Goal: Information Seeking & Learning: Learn about a topic

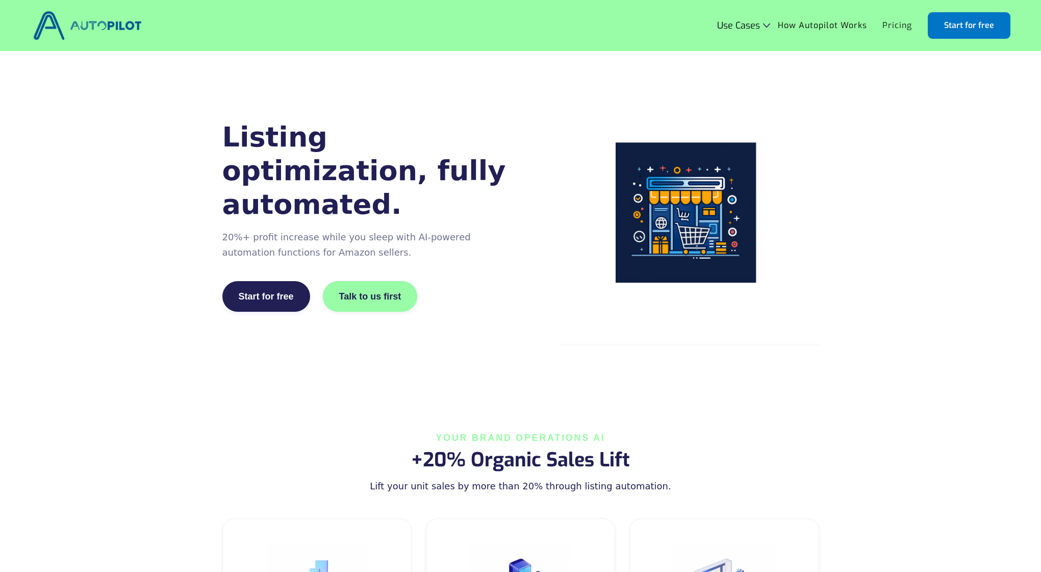
click at [898, 27] on link "Pricing" at bounding box center [897, 25] width 45 height 19
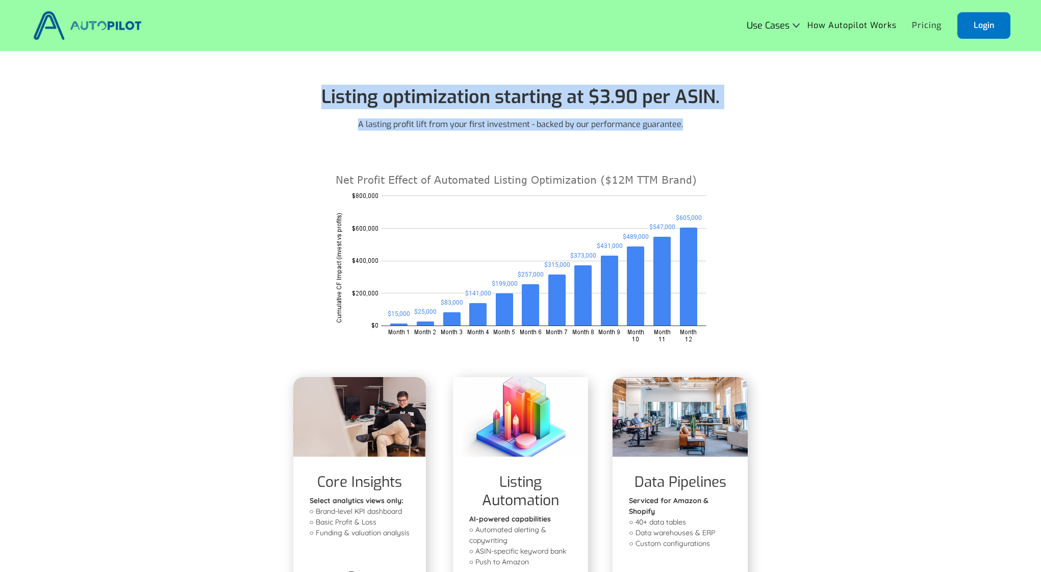
drag, startPoint x: 694, startPoint y: 121, endPoint x: 313, endPoint y: 85, distance: 382.2
click at [313, 85] on div "Listing optimization starting at $3.90 per ASIN. A lasting profit lift from you…" at bounding box center [520, 102] width 479 height 55
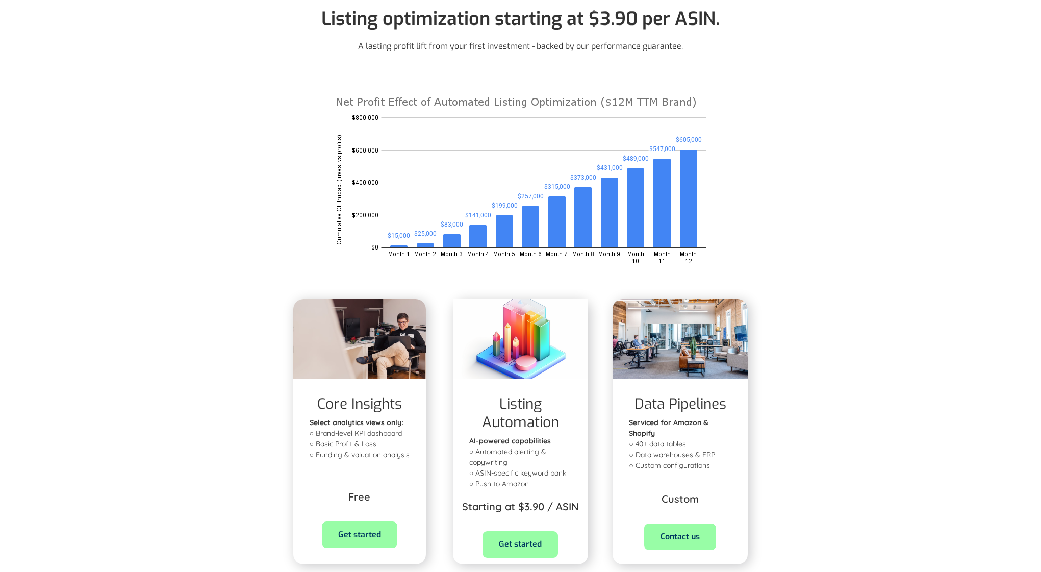
scroll to position [131, 0]
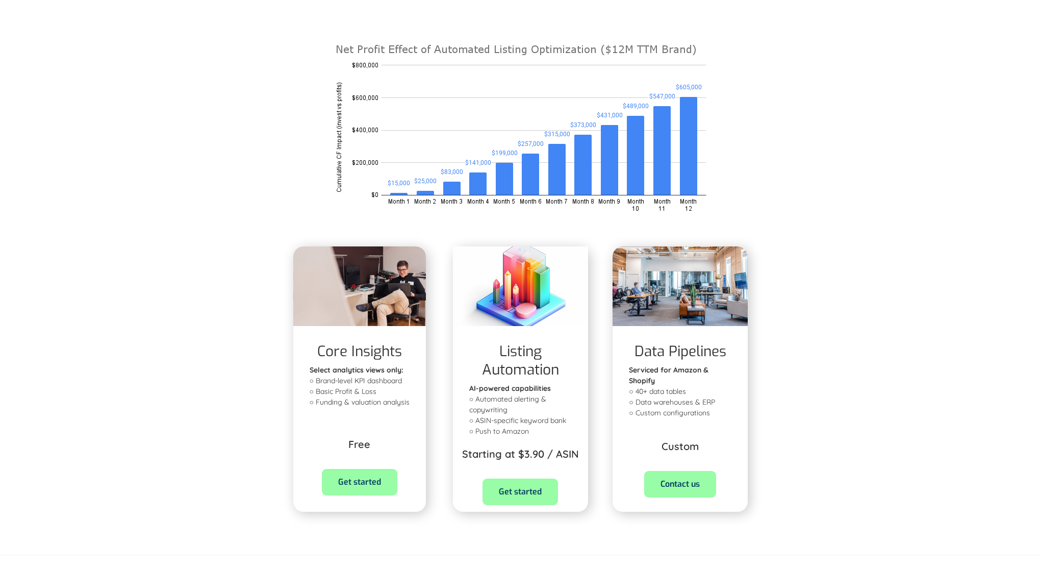
click at [663, 391] on p "Serviced for Amazon & Shopify ○ 40+ data tables ○ Data warehouses & ERP ○ Custo…" at bounding box center [680, 397] width 103 height 64
click at [665, 404] on p "Serviced for Amazon & Shopify ○ 40+ data tables ○ Data warehouses & ERP ○ Custo…" at bounding box center [680, 397] width 103 height 64
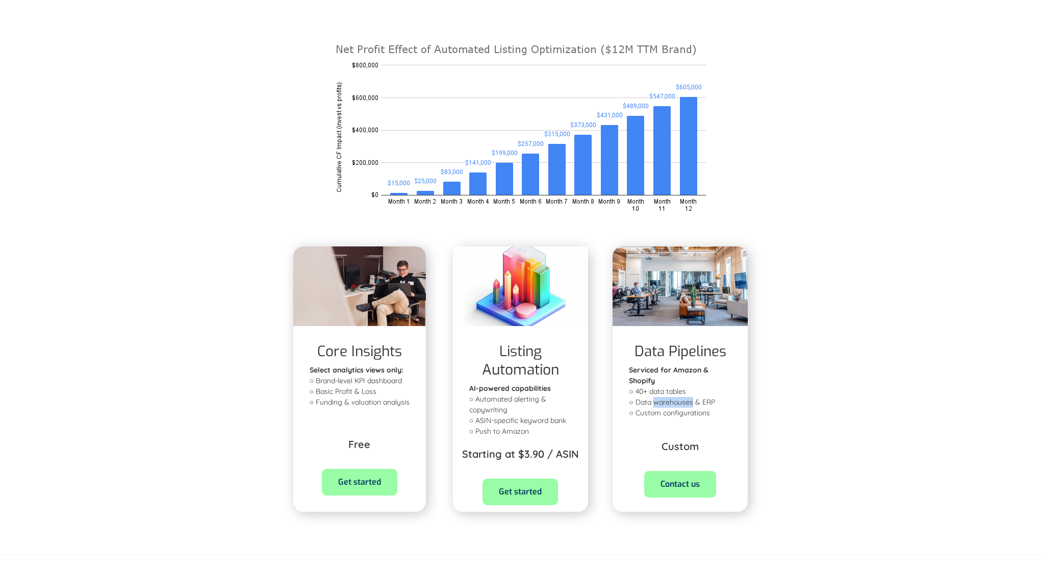
click at [665, 404] on p "Serviced for Amazon & Shopify ○ 40+ data tables ○ Data warehouses & ERP ○ Custo…" at bounding box center [680, 397] width 103 height 64
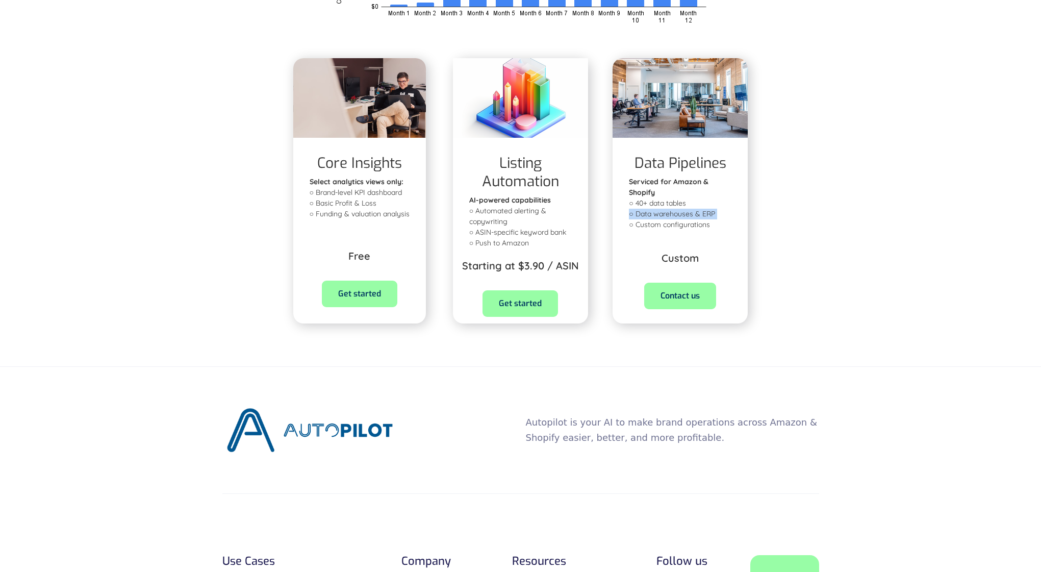
scroll to position [312, 0]
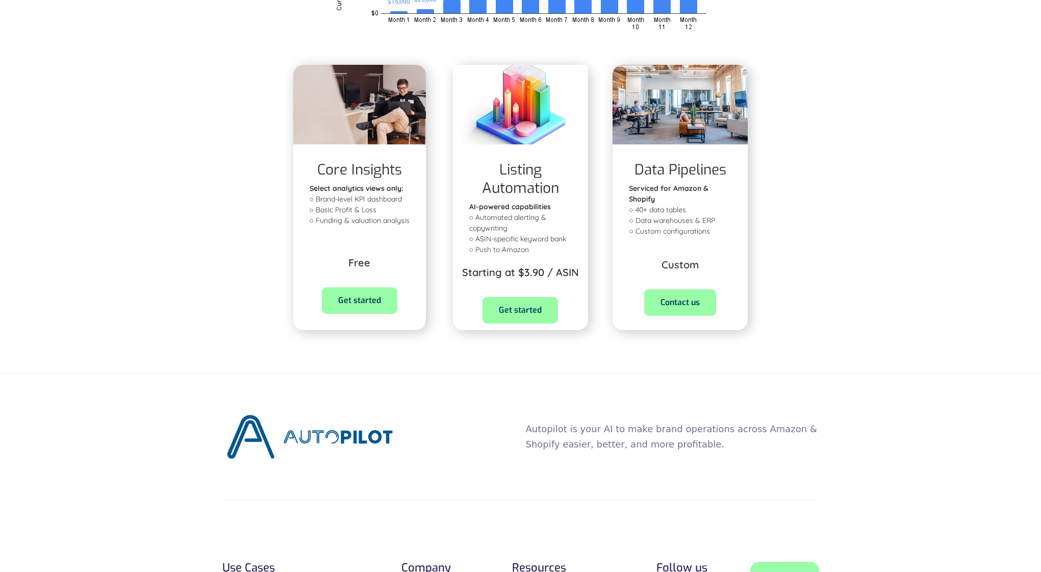
click at [359, 199] on p "Select analytics views only: ‍ ○ Brand-level KPI dashboard ○ Basic Profit & Los…" at bounding box center [360, 204] width 100 height 43
click at [333, 191] on strong "Select analytics views only: ‍" at bounding box center [357, 188] width 94 height 9
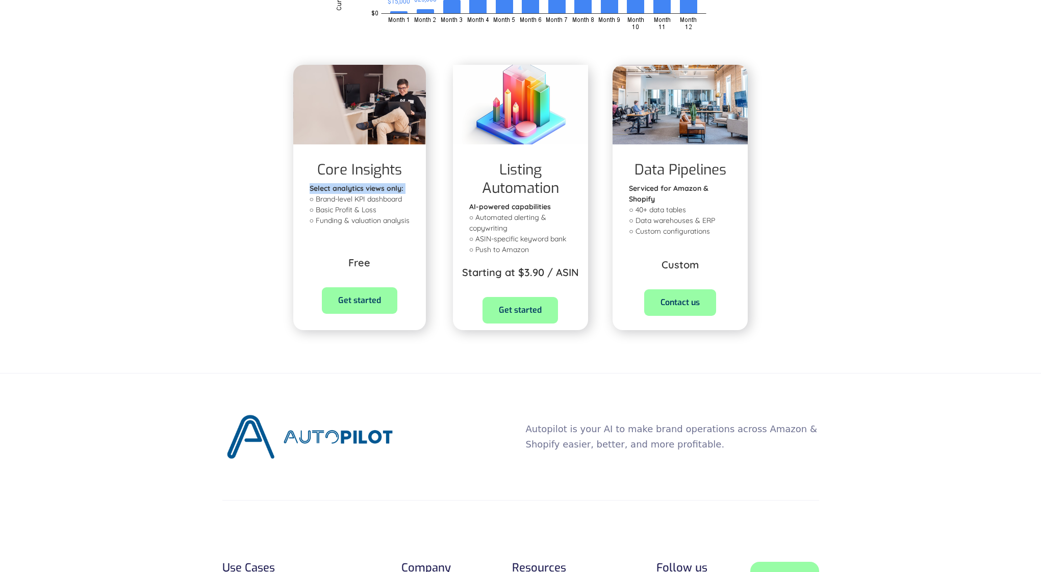
click at [333, 191] on strong "Select analytics views only: ‍" at bounding box center [357, 188] width 94 height 9
click at [348, 200] on p "Select analytics views only: ‍ ○ Brand-level KPI dashboard ○ Basic Profit & Los…" at bounding box center [360, 204] width 100 height 43
click at [339, 210] on p "Select analytics views only: ‍ ○ Brand-level KPI dashboard ○ Basic Profit & Los…" at bounding box center [360, 204] width 100 height 43
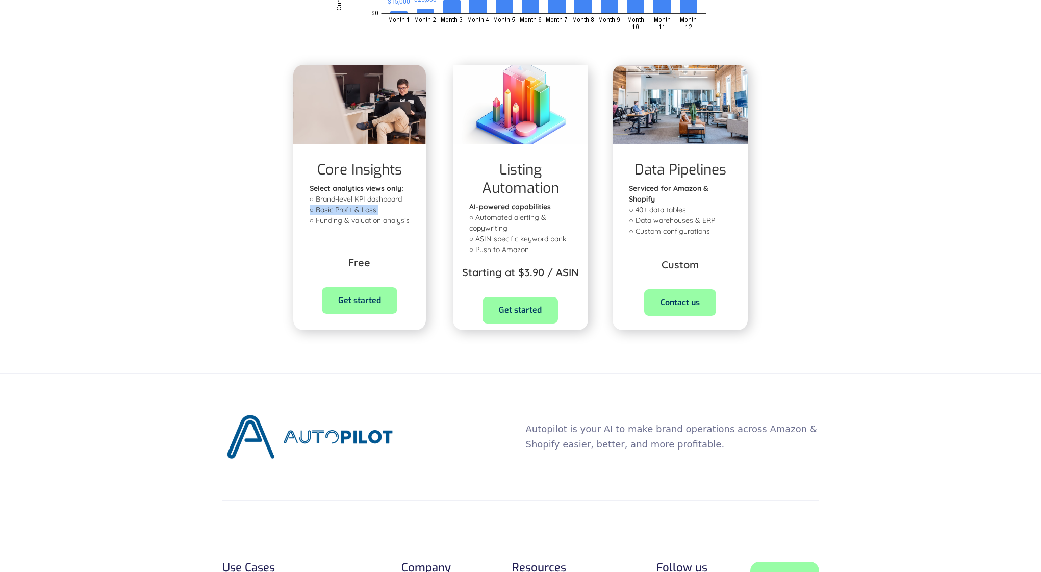
click at [339, 210] on p "Select analytics views only: ‍ ○ Brand-level KPI dashboard ○ Basic Profit & Los…" at bounding box center [360, 204] width 100 height 43
click at [333, 220] on p "Select analytics views only: ‍ ○ Brand-level KPI dashboard ○ Basic Profit & Los…" at bounding box center [360, 204] width 100 height 43
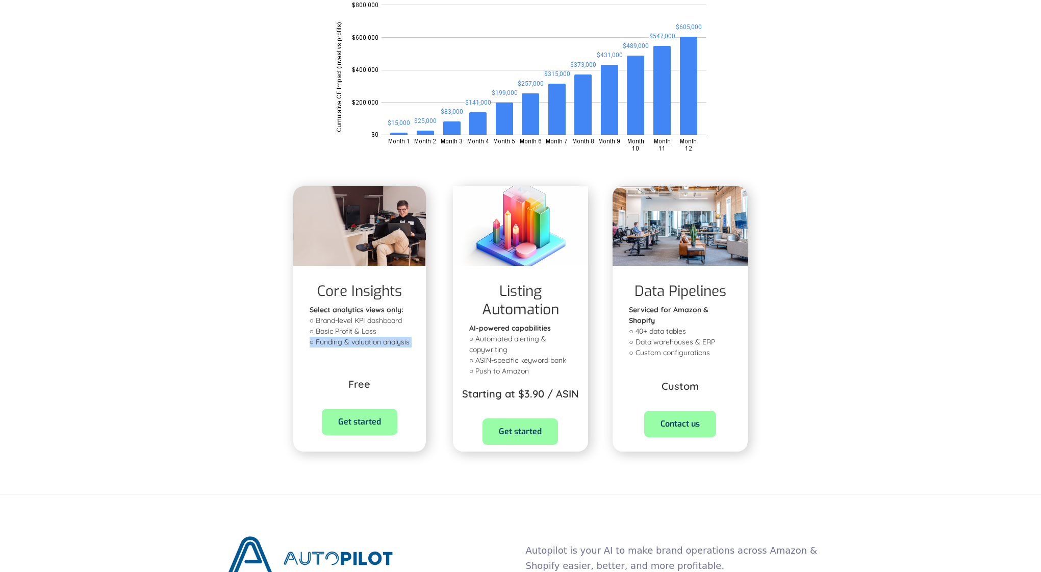
scroll to position [0, 0]
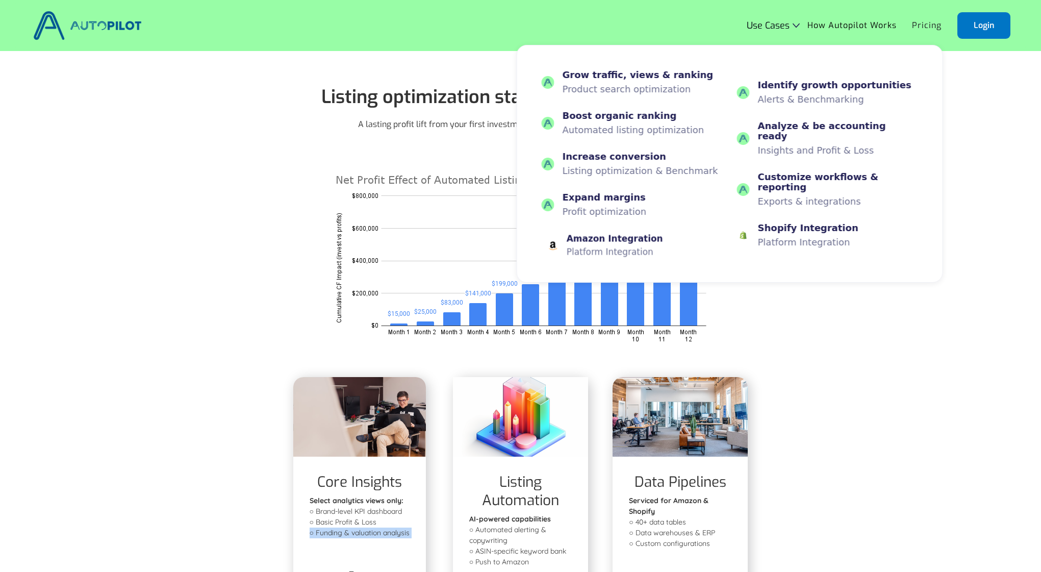
click at [629, 239] on div "Amazon Integration" at bounding box center [615, 239] width 96 height 10
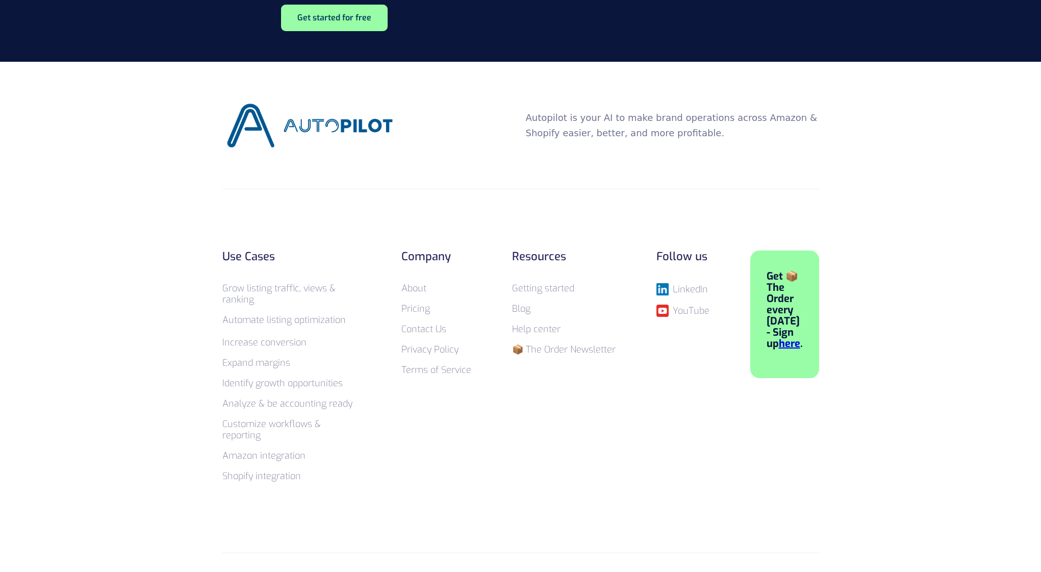
scroll to position [1626, 0]
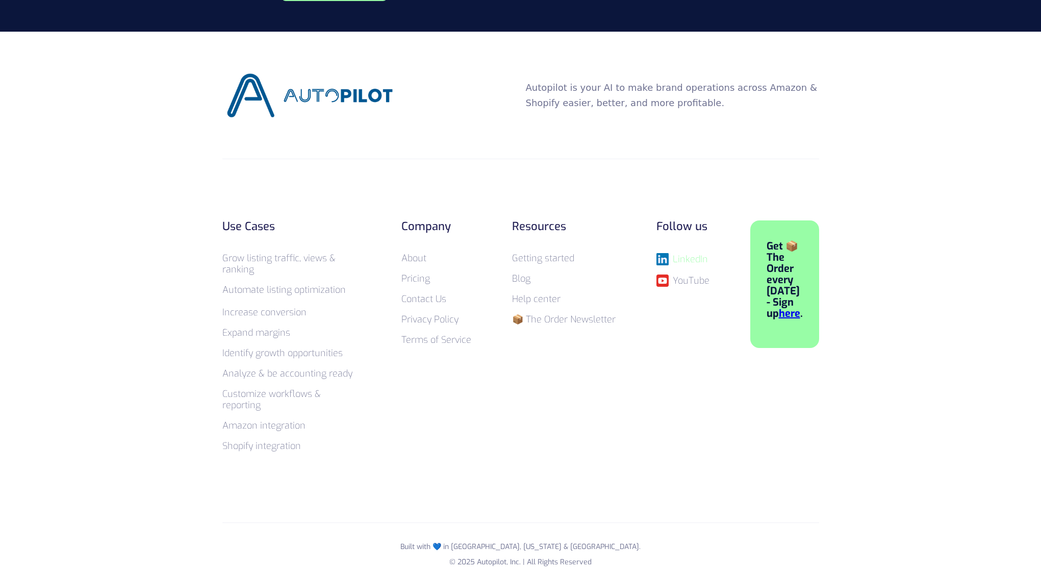
click at [688, 260] on div "LinkedIn" at bounding box center [690, 259] width 35 height 10
